Goal: Obtain resource: Download file/media

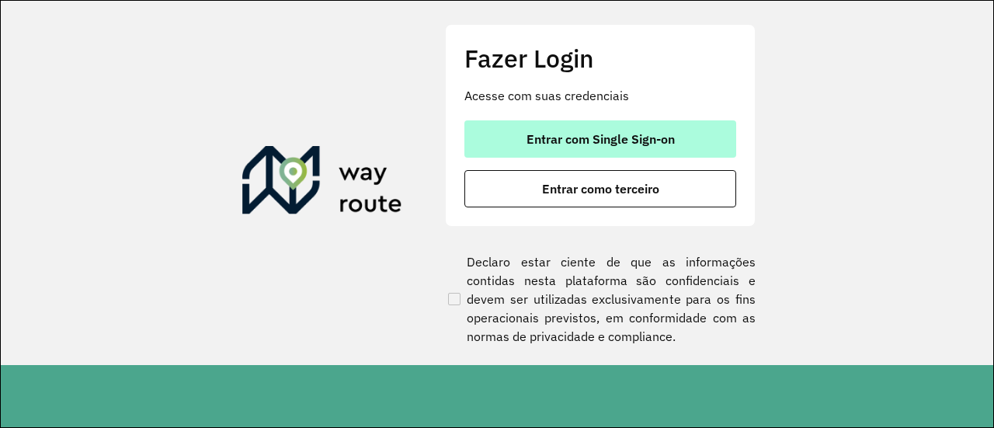
click at [629, 124] on button "Entrar com Single Sign-on" at bounding box center [600, 138] width 272 height 37
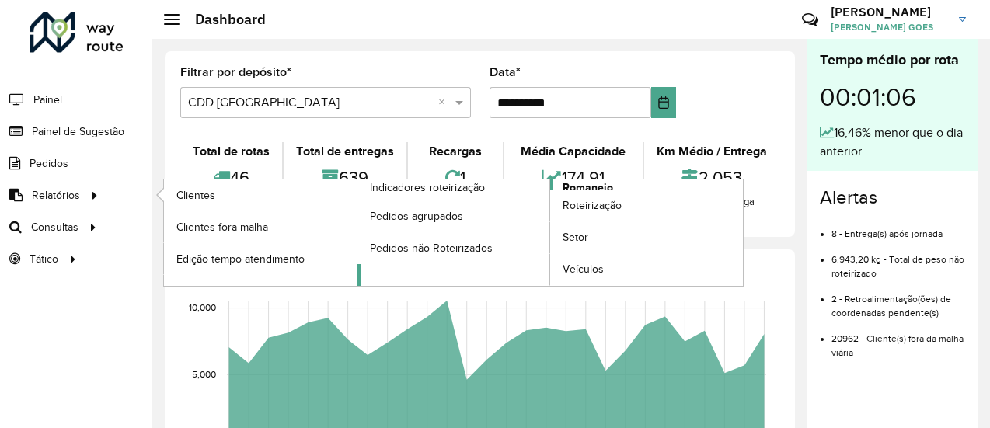
click at [586, 179] on span "Romaneio" at bounding box center [587, 187] width 50 height 16
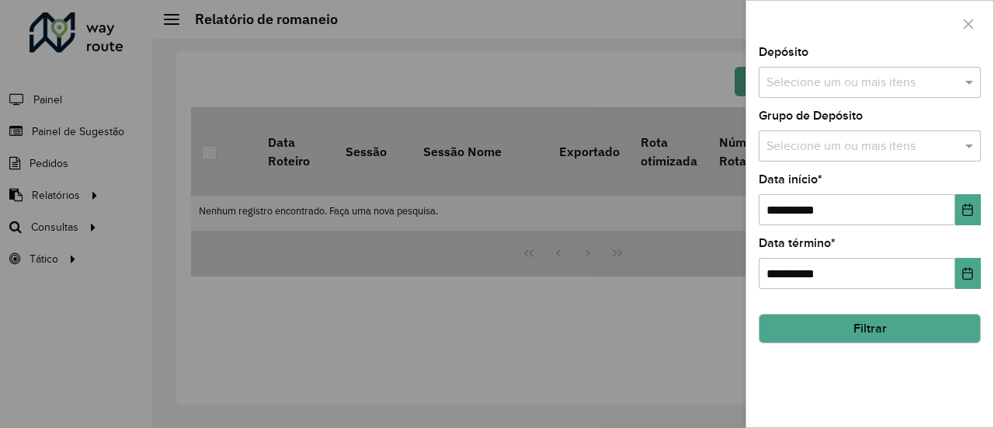
click at [876, 327] on button "Filtrar" at bounding box center [870, 329] width 222 height 30
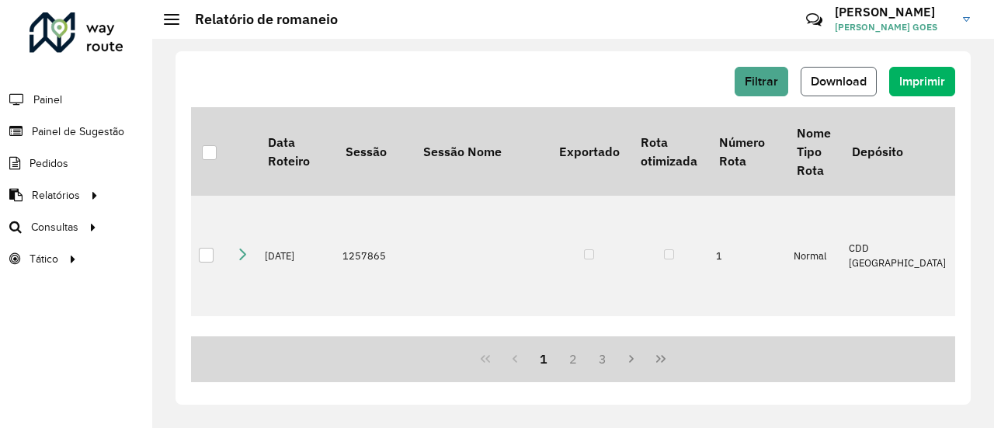
click at [847, 85] on span "Download" at bounding box center [839, 81] width 56 height 13
